Goal: Information Seeking & Learning: Learn about a topic

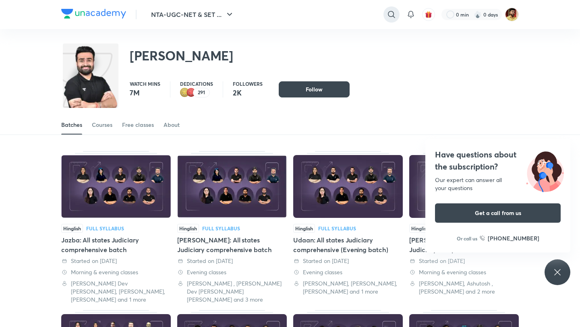
click at [384, 16] on div at bounding box center [391, 14] width 16 height 16
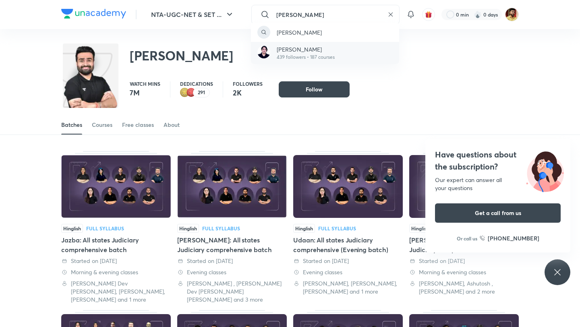
type input "seema chawla"
click at [304, 54] on p "439 followers • 187 courses" at bounding box center [306, 57] width 58 height 7
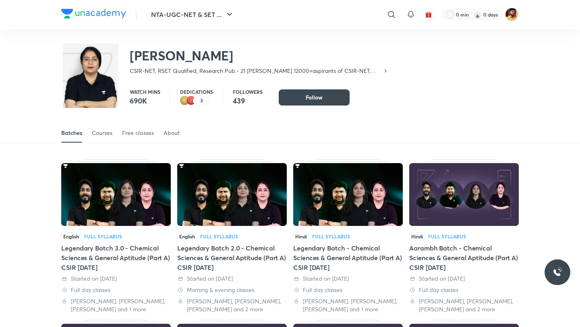
click at [42, 49] on div "Seema Chawla CSIR-NET, RSET Qualified, Research Pub.- 21 Mentored 12000+aspiran…" at bounding box center [290, 55] width 580 height 52
